Goal: Task Accomplishment & Management: Use online tool/utility

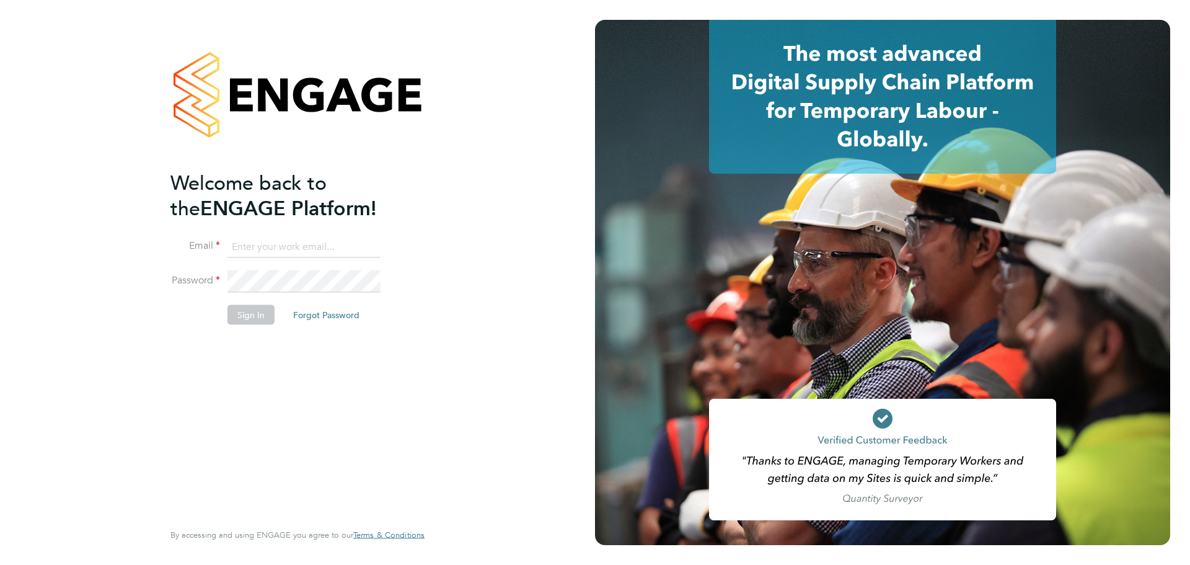
click at [289, 259] on li "Email" at bounding box center [291, 253] width 242 height 35
click at [291, 247] on input at bounding box center [303, 247] width 153 height 22
type input "[EMAIL_ADDRESS][DOMAIN_NAME]"
click at [252, 320] on button "Sign In" at bounding box center [250, 315] width 47 height 20
